Goal: Task Accomplishment & Management: Complete application form

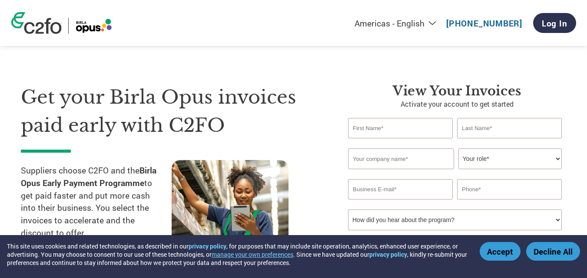
select select "en-[GEOGRAPHIC_DATA]"
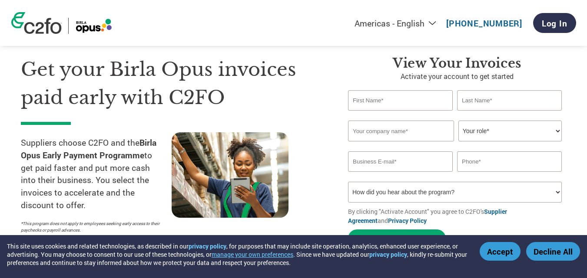
scroll to position [43, 0]
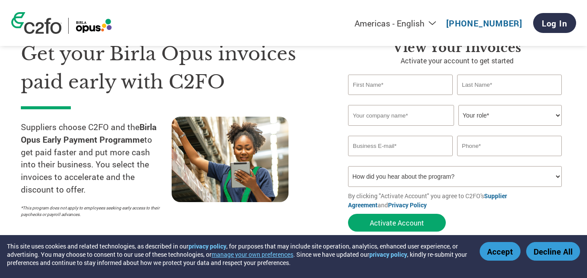
click at [411, 89] on input "text" at bounding box center [400, 85] width 105 height 20
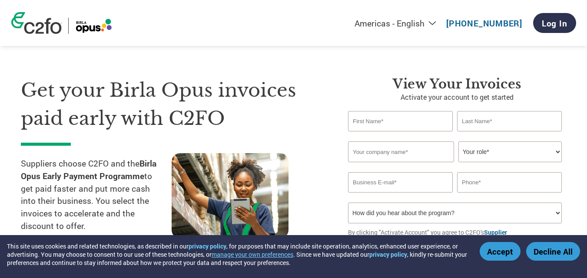
scroll to position [0, 0]
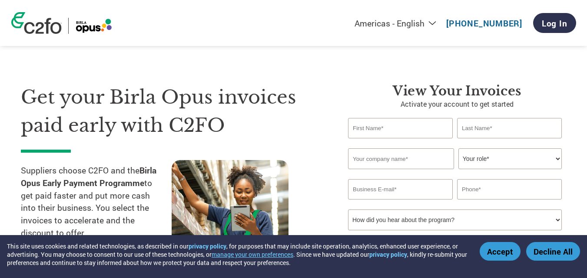
click at [495, 256] on button "Accept" at bounding box center [499, 251] width 41 height 19
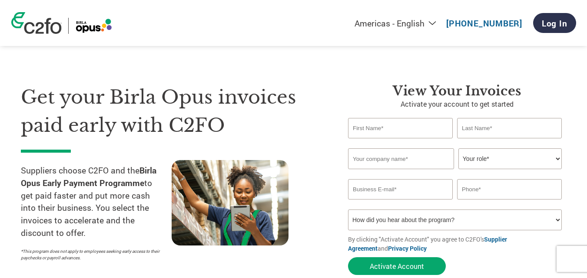
click at [392, 125] on input "text" at bounding box center [400, 128] width 105 height 20
type input "Aasha"
click at [484, 132] on input "text" at bounding box center [509, 128] width 105 height 20
type input "Hadkar"
click at [392, 162] on input "text" at bounding box center [401, 159] width 106 height 21
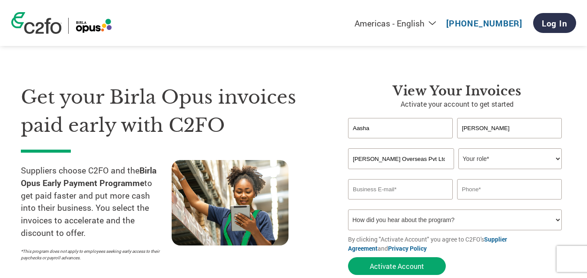
type input "Haresh Overseas Pvt Ltd"
click at [475, 160] on select "Your role* CFO Controller Credit Manager Finance Director Treasurer CEO Preside…" at bounding box center [509, 159] width 103 height 21
select select "OFFICE_MANAGER"
click at [458, 149] on select "Your role* CFO Controller Credit Manager Finance Director Treasurer CEO Preside…" at bounding box center [509, 159] width 103 height 21
click at [410, 190] on input "email" at bounding box center [400, 189] width 105 height 20
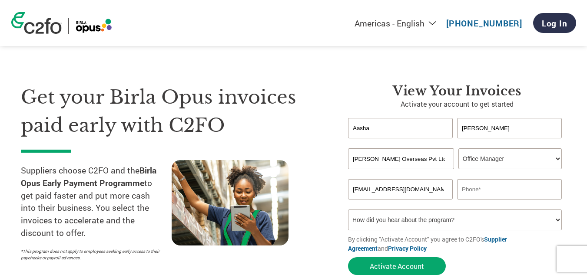
type input "sales@hareshoverseas.com"
click at [473, 188] on input "text" at bounding box center [509, 189] width 105 height 20
type input "8655050010"
click at [472, 224] on select "How did you hear about the program? Received a letter Email Social Media Online…" at bounding box center [455, 220] width 214 height 21
select select "Email"
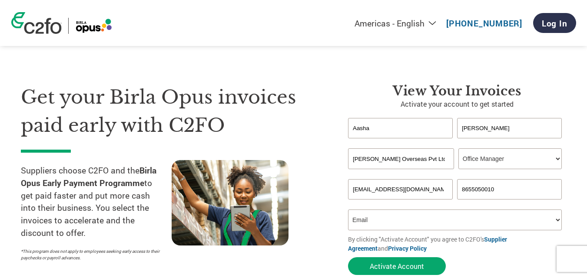
click at [348, 210] on select "How did you hear about the program? Received a letter Email Social Media Online…" at bounding box center [455, 220] width 214 height 21
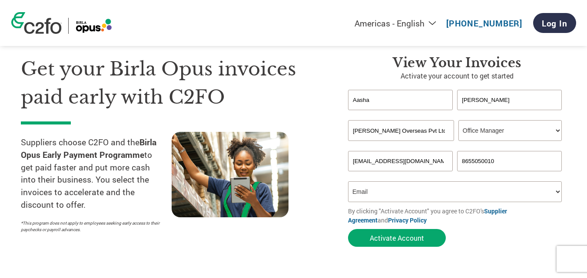
scroll to position [43, 0]
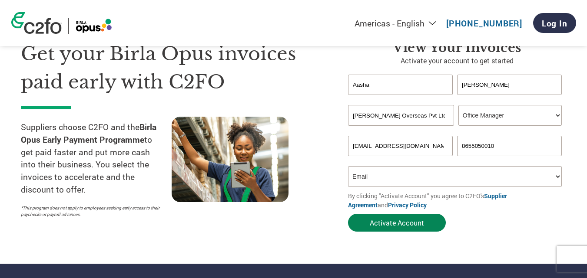
click at [408, 224] on button "Activate Account" at bounding box center [397, 223] width 98 height 18
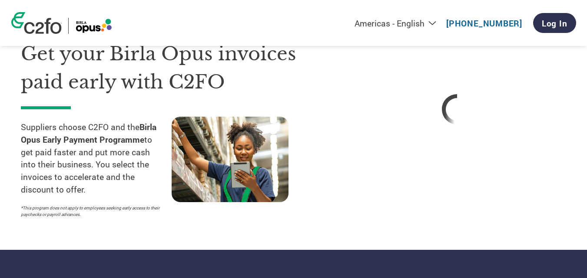
select select "en-[GEOGRAPHIC_DATA]"
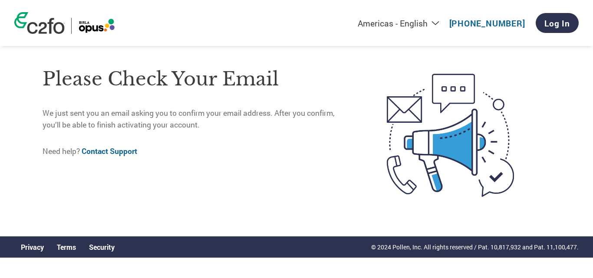
select select "en-[GEOGRAPHIC_DATA]"
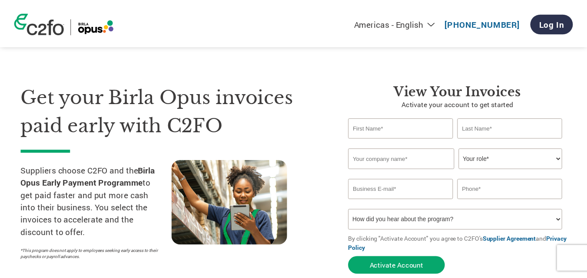
scroll to position [316, 0]
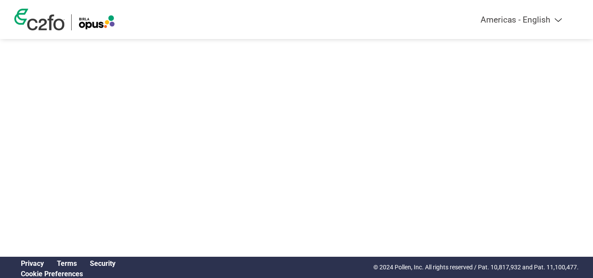
select select "en-[GEOGRAPHIC_DATA]"
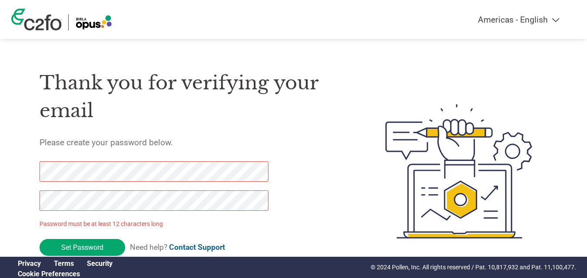
drag, startPoint x: 99, startPoint y: 249, endPoint x: 35, endPoint y: 201, distance: 80.2
click at [35, 201] on div "Thank you for verifying your email Please create your password below. Password …" at bounding box center [293, 171] width 565 height 230
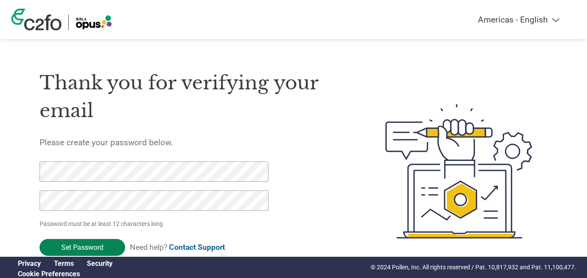
click at [79, 248] on input "Set Password" at bounding box center [83, 247] width 86 height 17
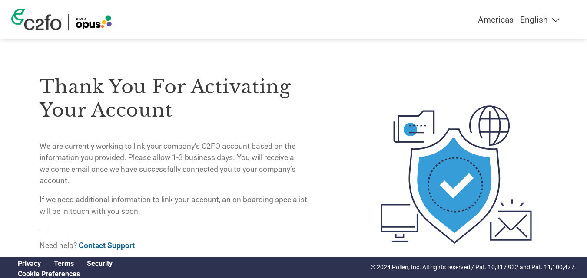
click at [555, 20] on select "Americas - English Américas - Español Américas - Português Amériques - Français…" at bounding box center [463, 20] width 201 height 10
click at [81, 24] on img at bounding box center [93, 22] width 37 height 16
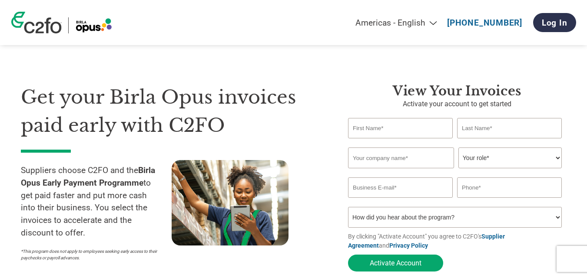
select select "en-[GEOGRAPHIC_DATA]"
click at [40, 30] on img at bounding box center [36, 23] width 50 height 22
select select "en-[GEOGRAPHIC_DATA]"
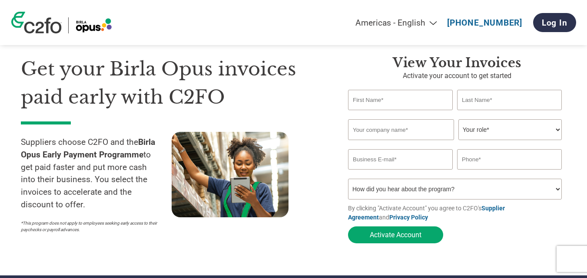
scroll to position [43, 0]
